Goal: Communication & Community: Share content

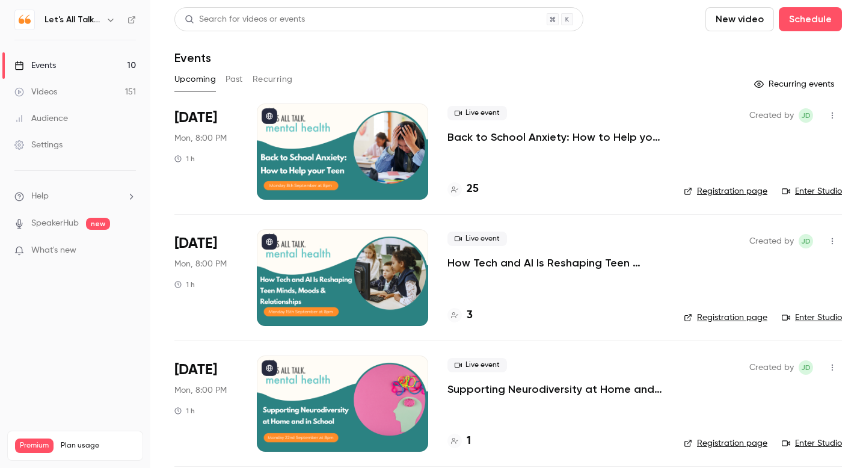
click at [111, 19] on icon "button" at bounding box center [111, 20] width 10 height 10
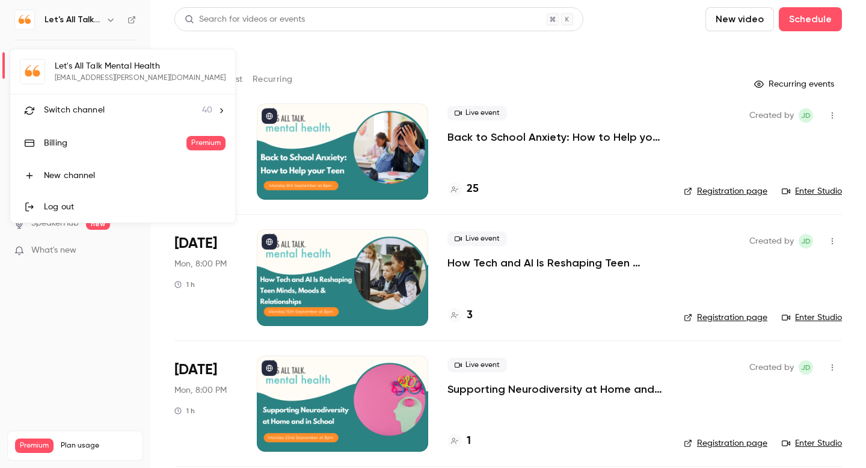
click at [83, 106] on span "Switch channel" at bounding box center [74, 110] width 61 height 13
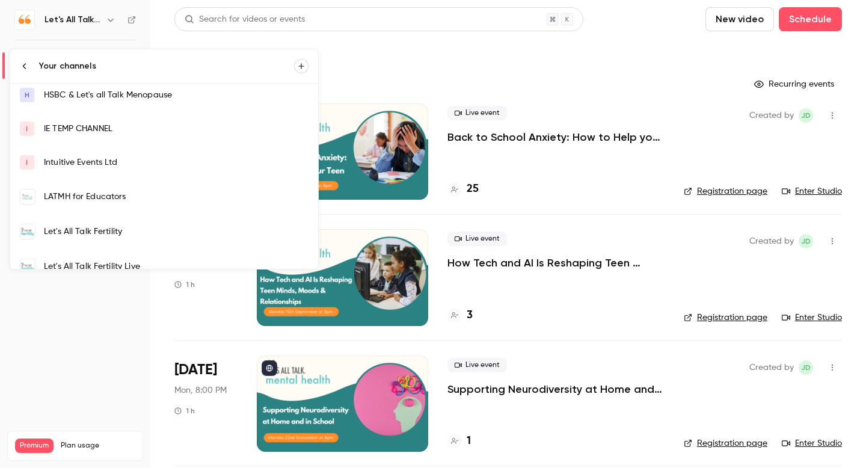
scroll to position [170, 0]
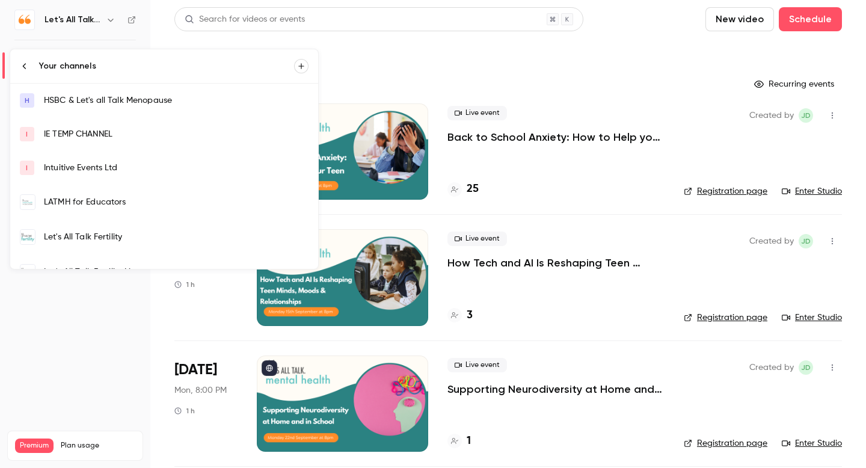
click at [88, 190] on link "LATMH for Educators" at bounding box center [164, 202] width 308 height 35
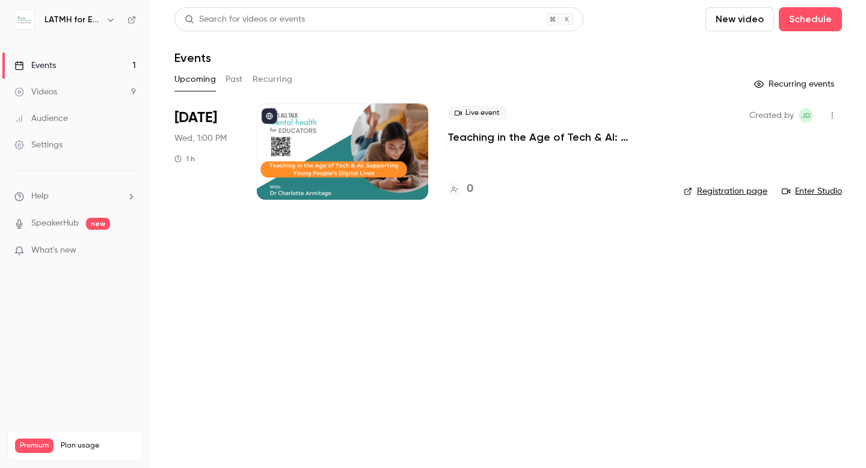
click at [516, 139] on p "Teaching in the Age of Tech & AI: Supporting Young People’s Digital Lives" at bounding box center [556, 137] width 217 height 14
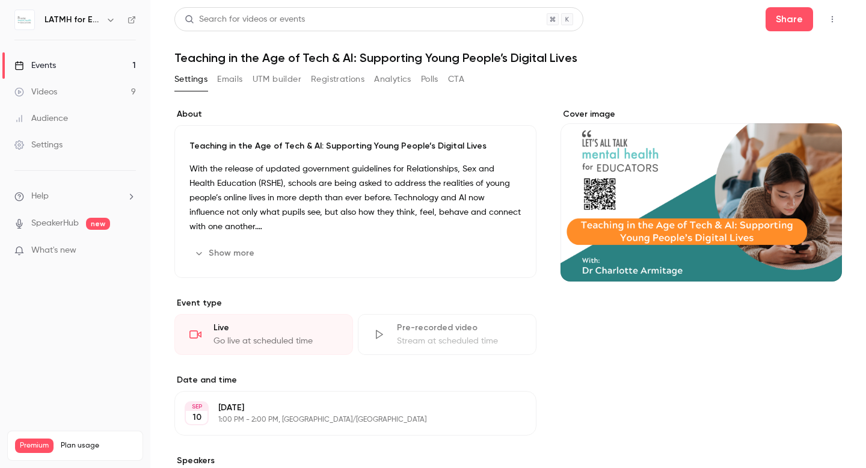
click at [830, 23] on button "button" at bounding box center [832, 19] width 19 height 19
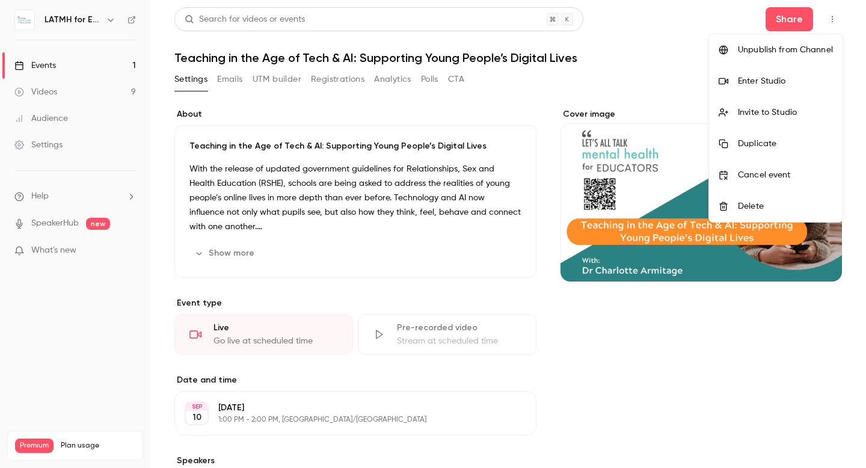
click at [764, 109] on div "Invite to Studio" at bounding box center [785, 112] width 95 height 12
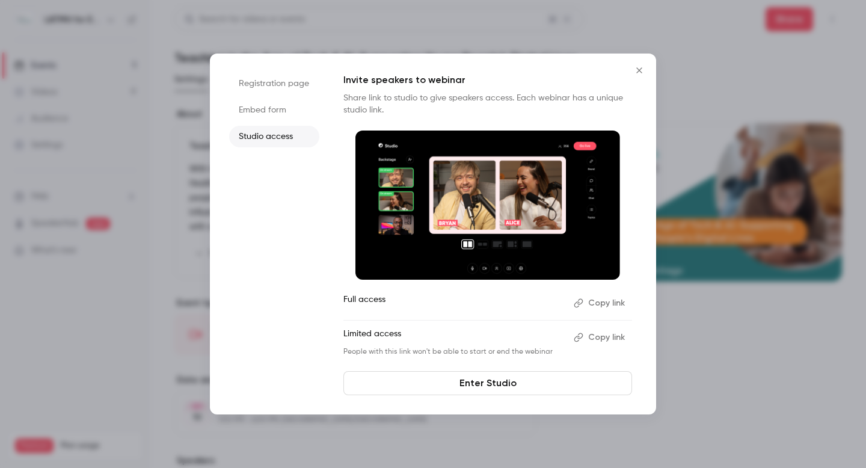
click at [603, 333] on button "Copy link" at bounding box center [600, 337] width 63 height 19
